Goal: Navigation & Orientation: Go to known website

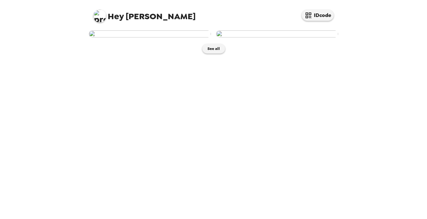
click at [6, 117] on div "Hey [PERSON_NAME] IDcode See all" at bounding box center [213, 109] width 427 height 219
